Goal: Information Seeking & Learning: Compare options

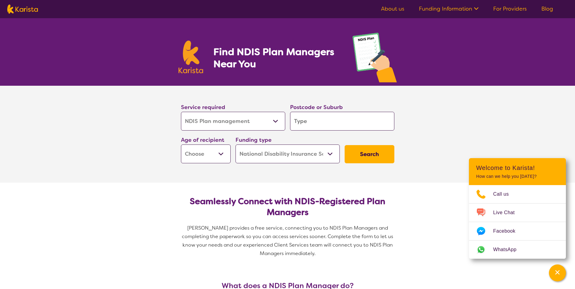
select select "NDIS Plan management"
select select "NDIS"
select select "NDIS Plan management"
select select "NDIS"
click at [312, 122] on input "search" at bounding box center [342, 121] width 104 height 19
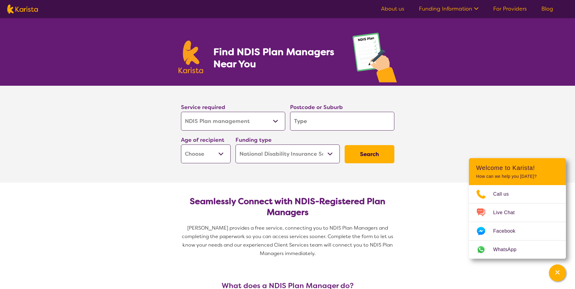
type input "4"
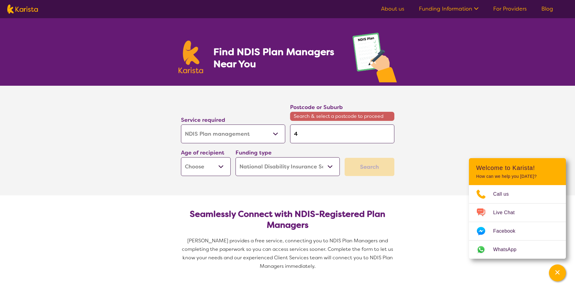
type input "42"
type input "421"
type input "4218"
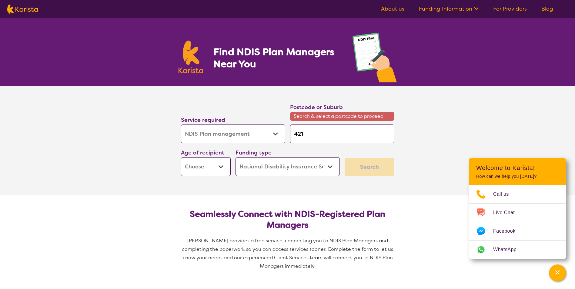
type input "4218"
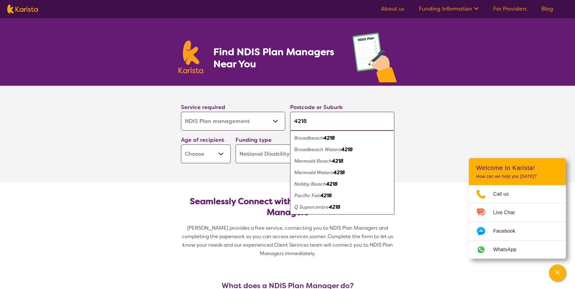
type input "4218"
click at [323, 139] on em "Broadbeach" at bounding box center [308, 138] width 29 height 6
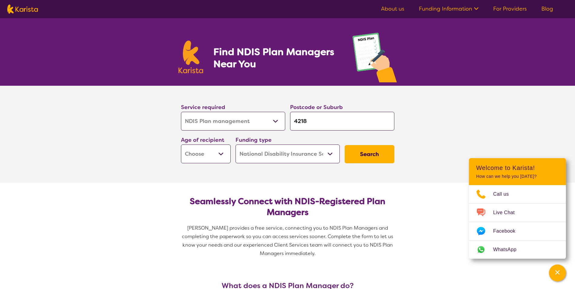
click at [222, 156] on select "Early Childhood - 0 to 9 Child - 10 to 11 Adolescent - 12 to 17 Adult - 18 to 6…" at bounding box center [206, 154] width 50 height 19
select select "AD"
click at [181, 145] on select "Early Childhood - 0 to 9 Child - 10 to 11 Adolescent - 12 to 17 Adult - 18 to 6…" at bounding box center [206, 154] width 50 height 19
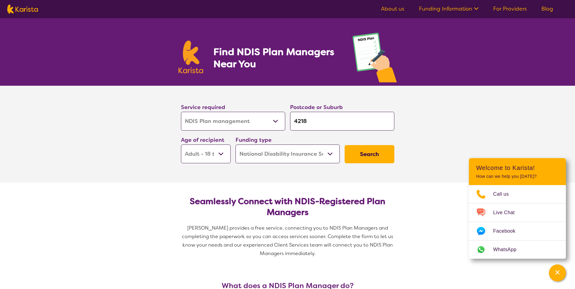
select select "AD"
click at [332, 151] on select "Home Care Package (HCP) National Disability Insurance Scheme (NDIS) I don't know" at bounding box center [287, 154] width 104 height 19
click at [235, 145] on select "Home Care Package (HCP) National Disability Insurance Scheme (NDIS) I don't know" at bounding box center [287, 154] width 104 height 19
click at [361, 155] on button "Search" at bounding box center [370, 154] width 50 height 18
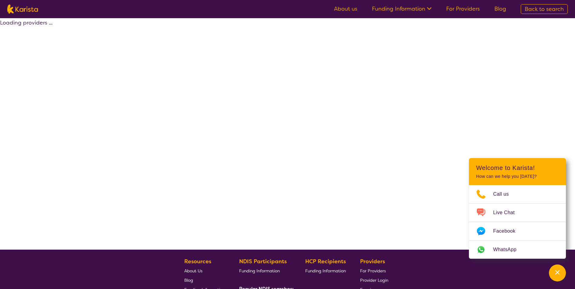
select select "by_score"
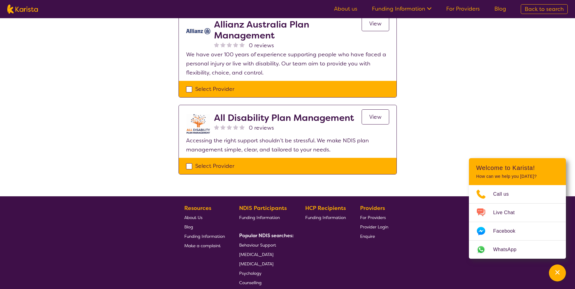
scroll to position [515, 0]
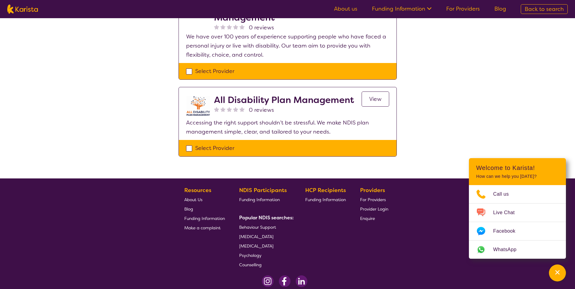
click at [375, 99] on span "View" at bounding box center [375, 98] width 12 height 7
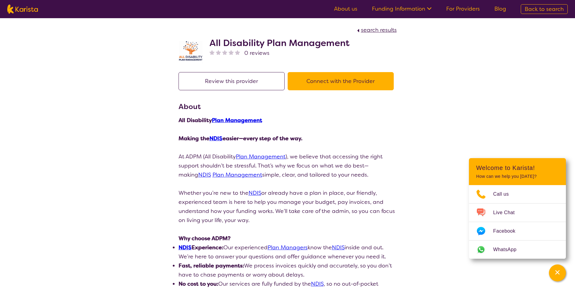
click at [336, 79] on button "Connect with the Provider" at bounding box center [341, 81] width 106 height 18
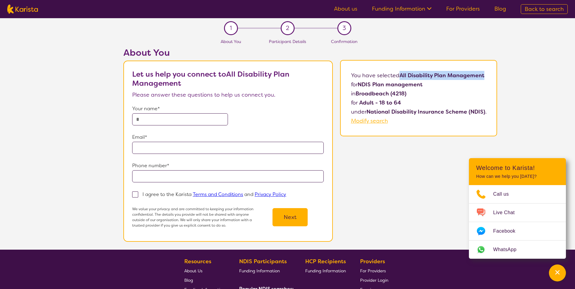
drag, startPoint x: 486, startPoint y: 75, endPoint x: 399, endPoint y: 78, distance: 86.4
click at [399, 78] on div "You have selected All Disability Plan Management for NDIS Plan management in [G…" at bounding box center [418, 98] width 157 height 76
copy b "All Disability Plan Management"
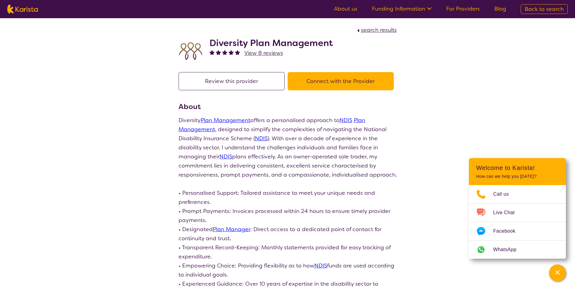
click at [354, 82] on button "Connect with the Provider" at bounding box center [341, 81] width 106 height 18
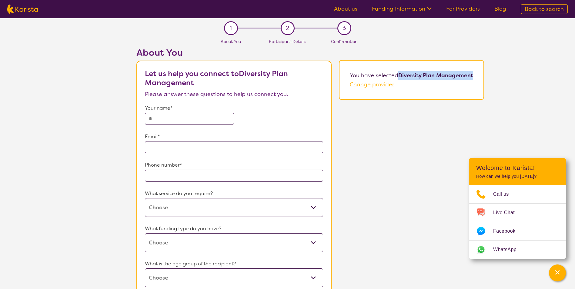
drag, startPoint x: 476, startPoint y: 75, endPoint x: 399, endPoint y: 73, distance: 76.4
click at [399, 73] on div "You have selected Diversity Plan Management Change provider" at bounding box center [411, 80] width 145 height 40
copy b "Diversity Plan Management"
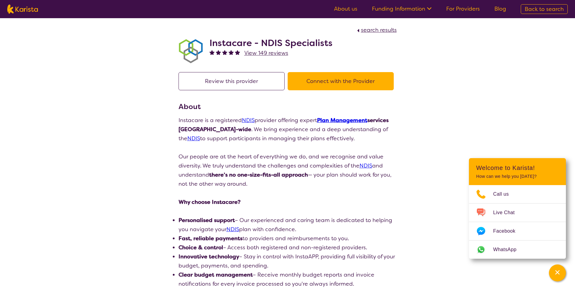
click at [367, 80] on button "Connect with the Provider" at bounding box center [341, 81] width 106 height 18
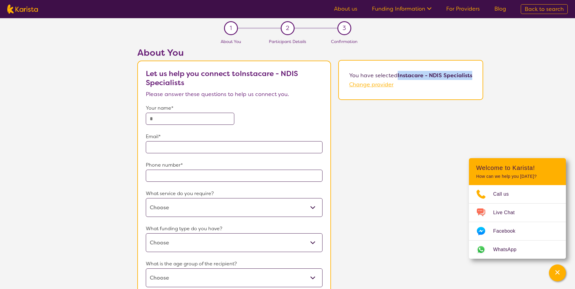
drag, startPoint x: 473, startPoint y: 75, endPoint x: 398, endPoint y: 75, distance: 75.2
click at [398, 75] on div "You have selected Instacare - NDIS Specialists Change provider" at bounding box center [410, 80] width 145 height 40
copy b "Instacare - NDIS Specialists"
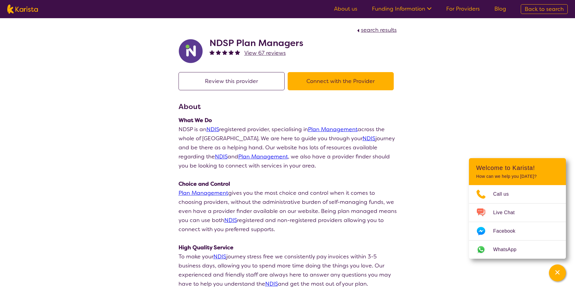
click at [357, 82] on button "Connect with the Provider" at bounding box center [341, 81] width 106 height 18
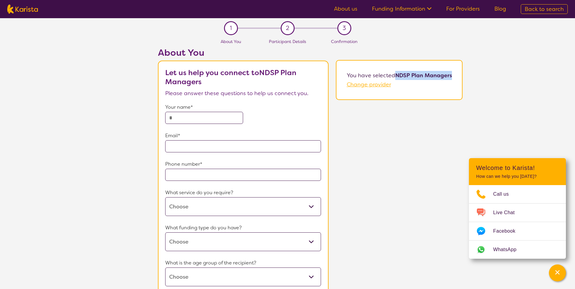
drag, startPoint x: 451, startPoint y: 75, endPoint x: 396, endPoint y: 75, distance: 55.5
click at [396, 75] on b "NDSP Plan Managers" at bounding box center [423, 75] width 57 height 7
copy b "NDSP Plan Managers"
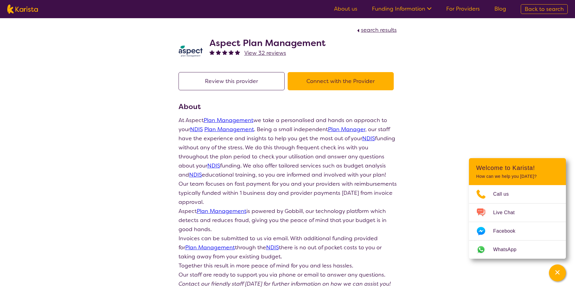
click at [354, 78] on button "Connect with the Provider" at bounding box center [341, 81] width 106 height 18
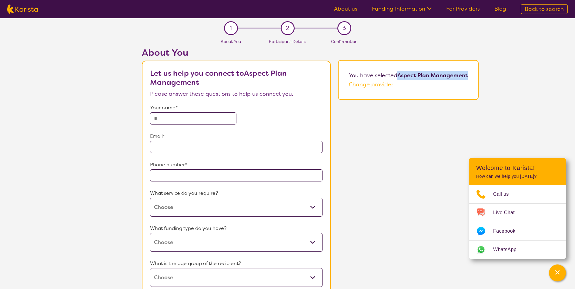
drag, startPoint x: 470, startPoint y: 72, endPoint x: 398, endPoint y: 73, distance: 71.8
click at [398, 73] on div "You have selected Aspect Plan Management Change provider" at bounding box center [408, 80] width 141 height 40
copy b "Aspect Plan Management"
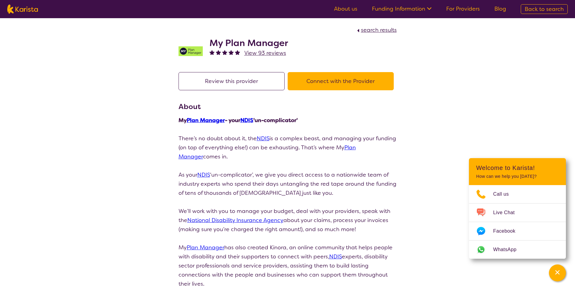
click at [329, 79] on button "Connect with the Provider" at bounding box center [341, 81] width 106 height 18
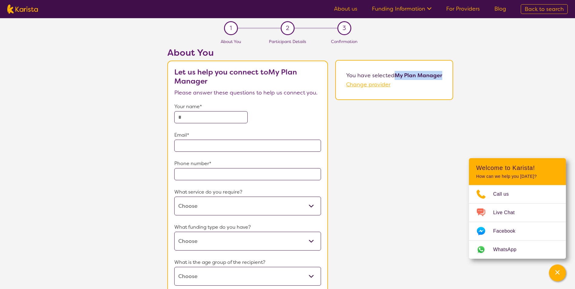
drag, startPoint x: 443, startPoint y: 74, endPoint x: 396, endPoint y: 75, distance: 47.6
click at [396, 75] on div "You have selected My Plan Manager Change provider" at bounding box center [394, 80] width 118 height 40
copy b "My Plan Manager"
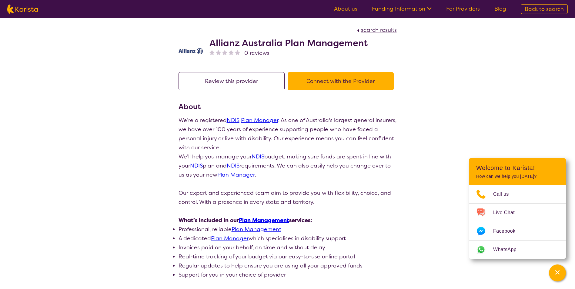
click at [348, 77] on button "Connect with the Provider" at bounding box center [341, 81] width 106 height 18
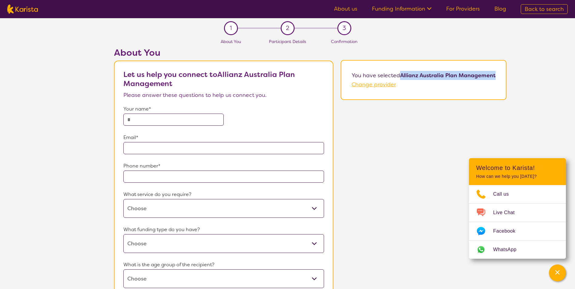
drag, startPoint x: 478, startPoint y: 76, endPoint x: 401, endPoint y: 76, distance: 77.0
click at [401, 76] on div "You have selected Allianz Australia Plan Management Change provider" at bounding box center [424, 80] width 166 height 40
copy b "Allianz Australia Plan Management"
